Goal: Check status: Check status

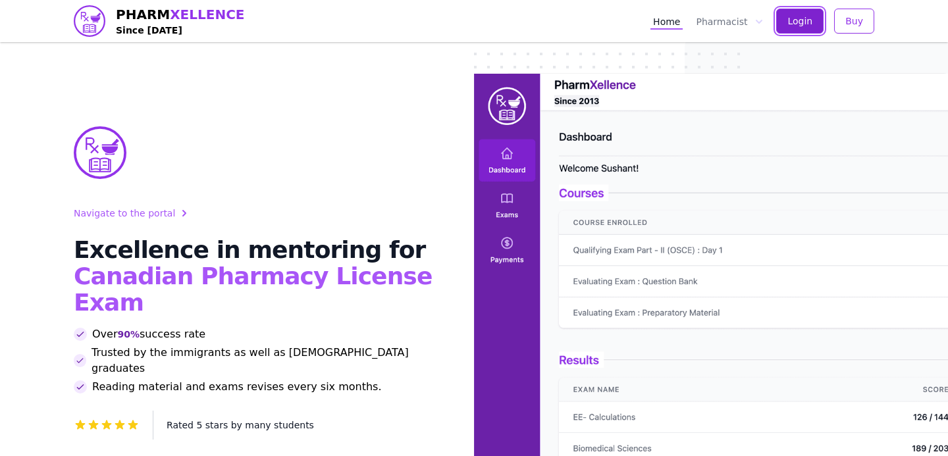
click at [790, 28] on button "Login" at bounding box center [799, 21] width 47 height 25
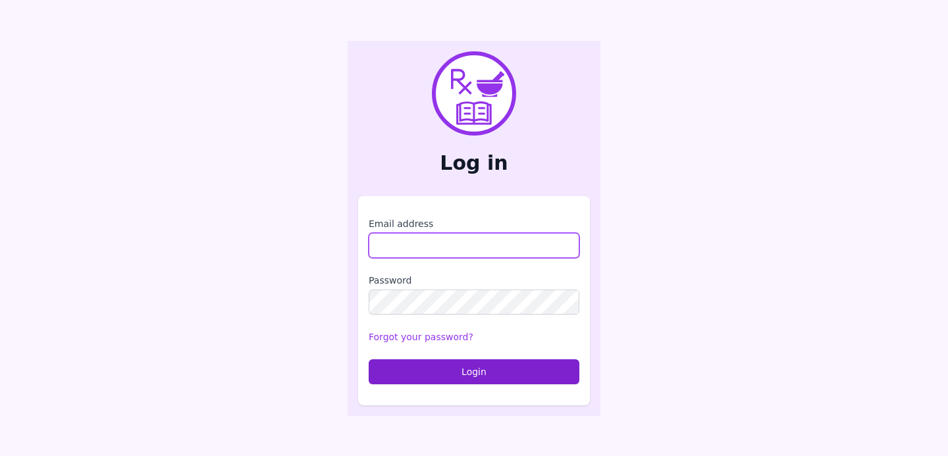
type input "**********"
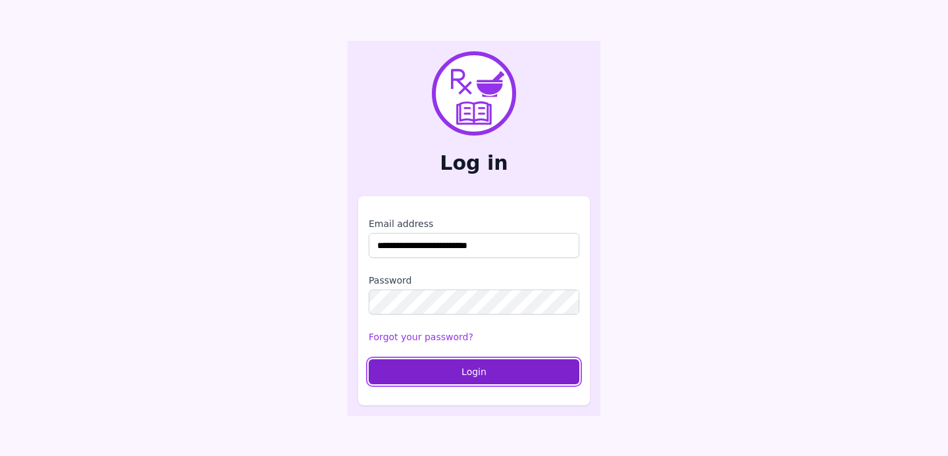
click at [515, 366] on button "Login" at bounding box center [473, 371] width 211 height 25
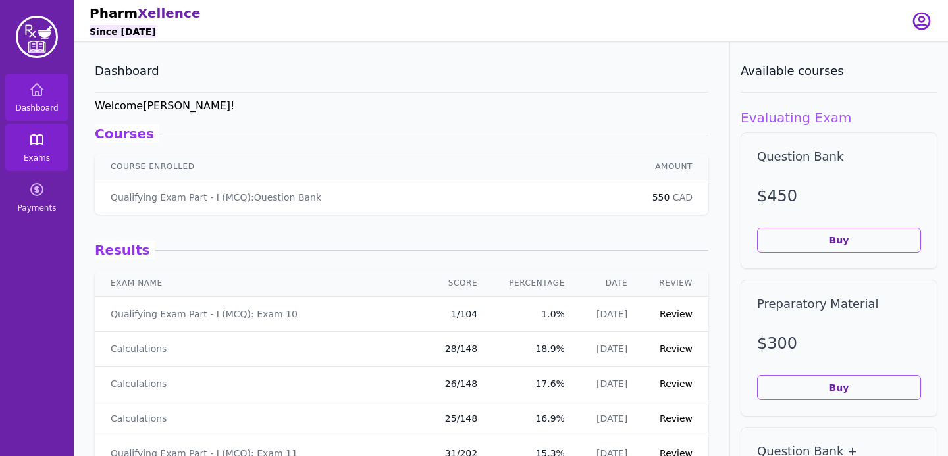
click at [40, 162] on span "Exams" at bounding box center [37, 158] width 26 height 11
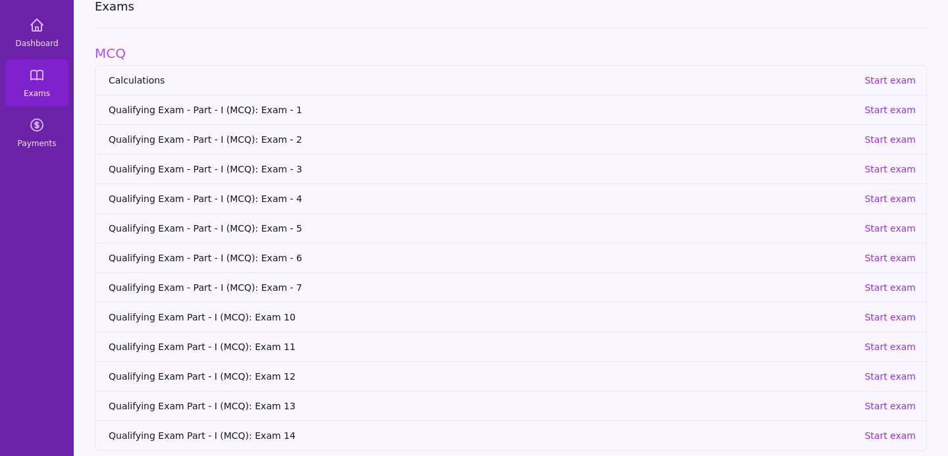
scroll to position [80, 0]
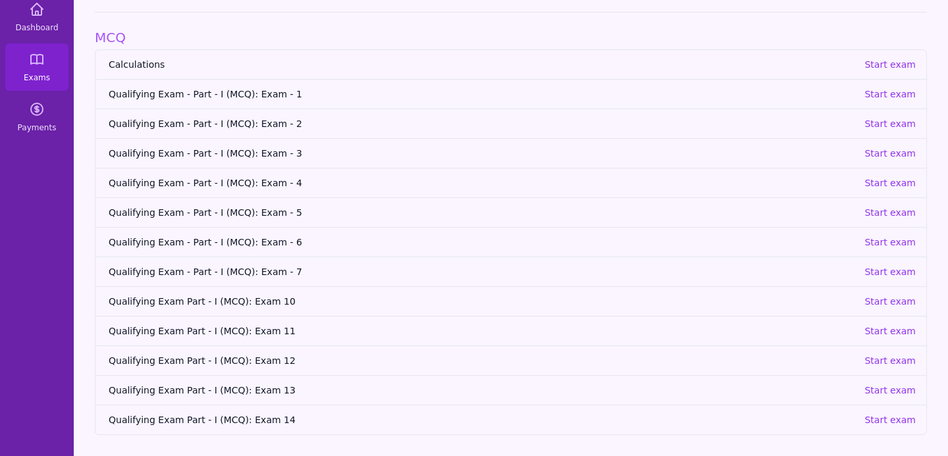
click at [54, 224] on div "Dashboard Exams Payments" at bounding box center [37, 188] width 74 height 536
click at [40, 82] on span "Exams" at bounding box center [37, 77] width 26 height 11
click at [43, 28] on span "Dashboard" at bounding box center [36, 27] width 43 height 11
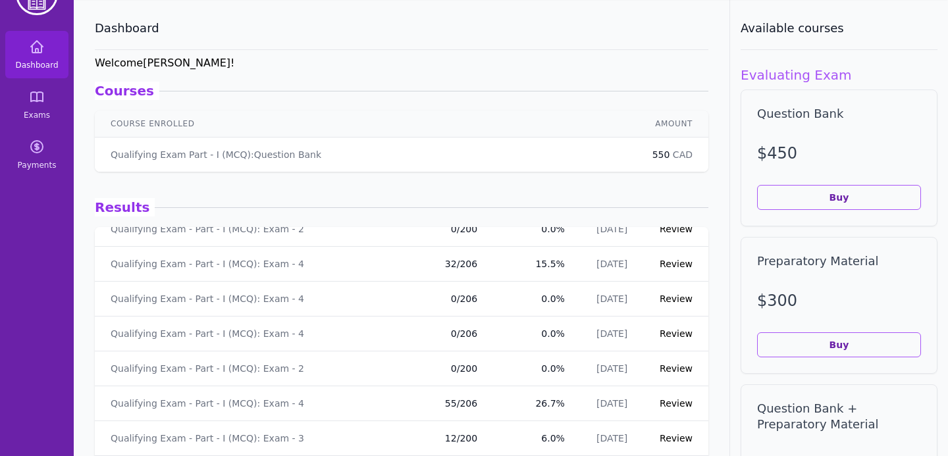
scroll to position [2706, 0]
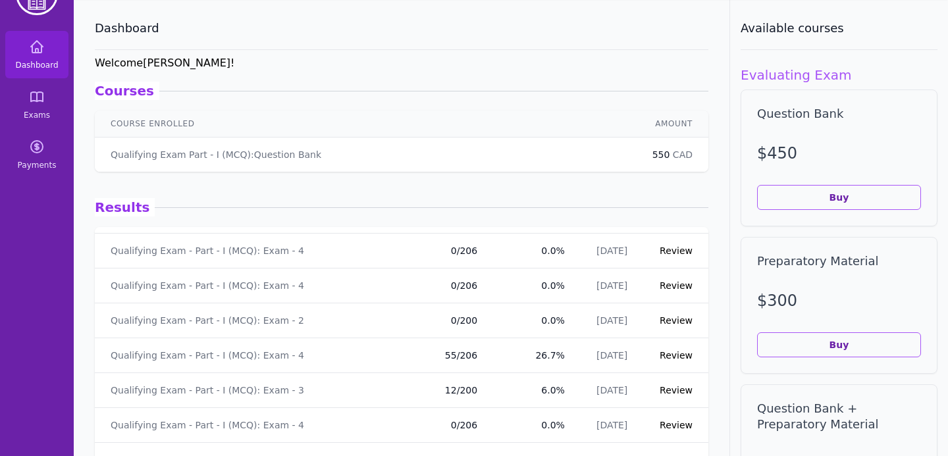
click at [673, 389] on link "Review" at bounding box center [675, 390] width 33 height 11
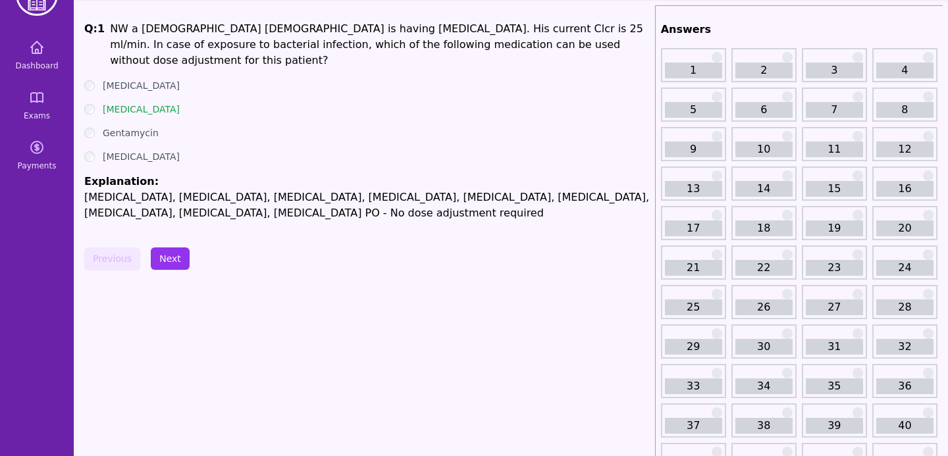
scroll to position [43, 0]
click at [709, 64] on link "1" at bounding box center [693, 70] width 57 height 16
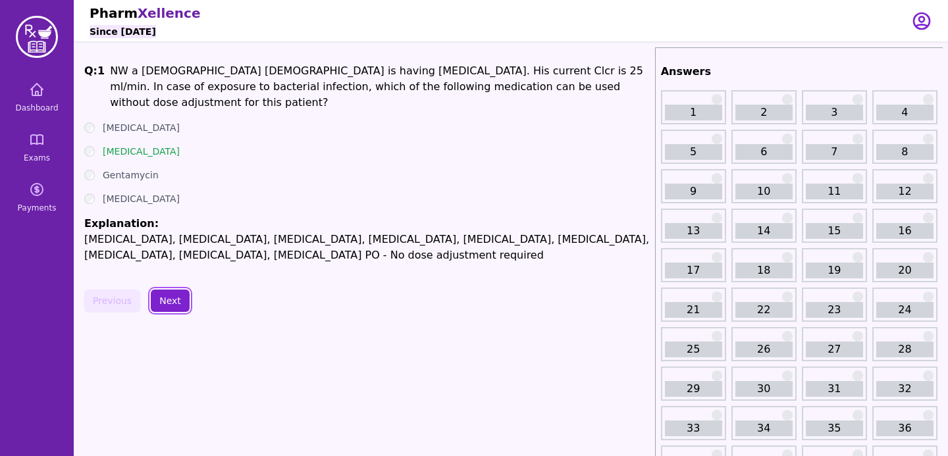
click at [176, 292] on button "Next" at bounding box center [170, 301] width 39 height 22
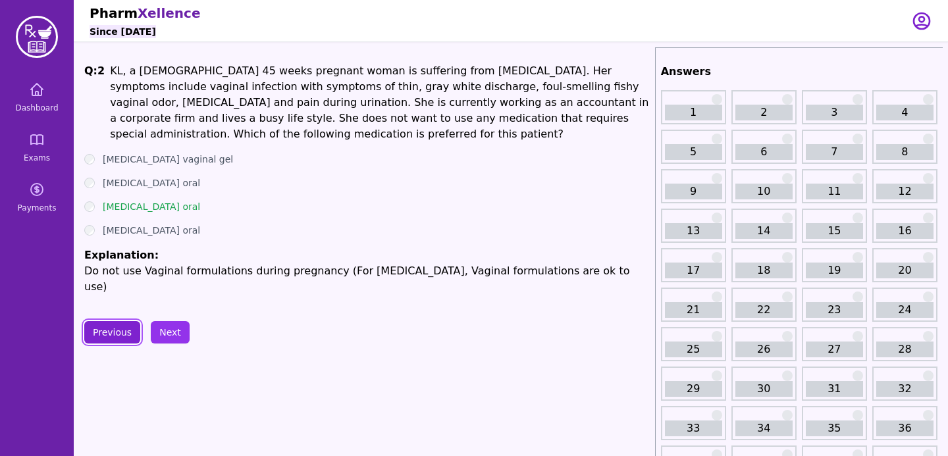
click at [132, 321] on button "Previous" at bounding box center [112, 332] width 56 height 22
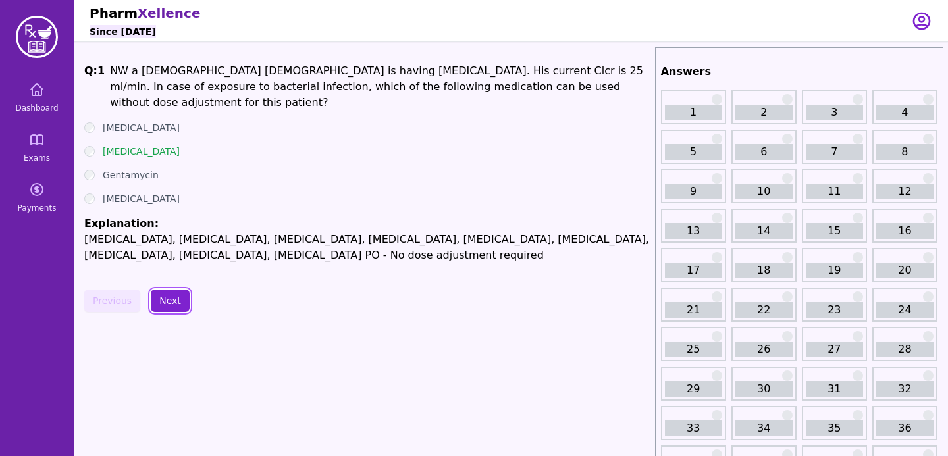
click at [174, 295] on button "Next" at bounding box center [170, 301] width 39 height 22
